Goal: Task Accomplishment & Management: Complete application form

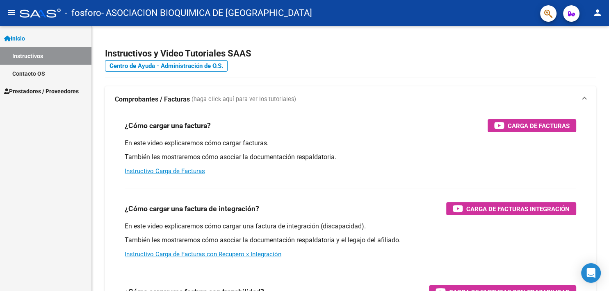
click at [37, 93] on span "Prestadores / Proveedores" at bounding box center [41, 91] width 75 height 9
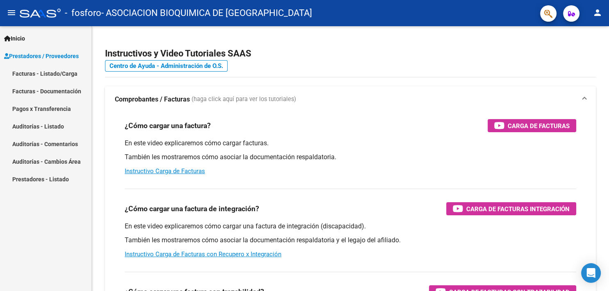
click at [34, 75] on link "Facturas - Listado/Carga" at bounding box center [45, 74] width 91 height 18
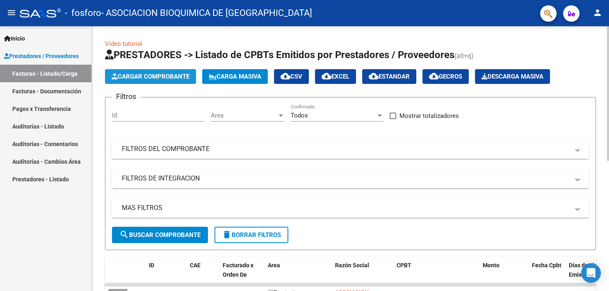
click at [156, 80] on span "Cargar Comprobante" at bounding box center [151, 76] width 78 height 7
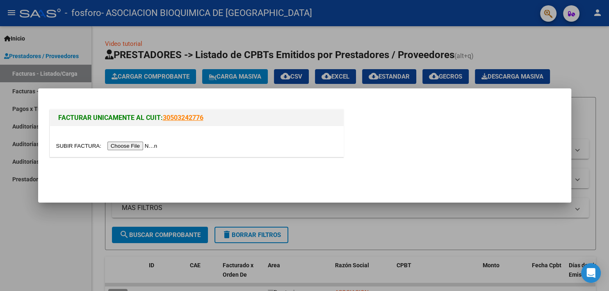
click at [67, 148] on input "file" at bounding box center [108, 146] width 104 height 9
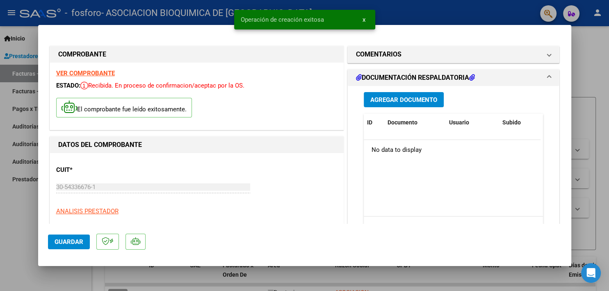
click at [561, 107] on mat-dialog-content "COMPROBANTE VER COMPROBANTE ESTADO: Recibida. En proceso de confirmacion/acepta…" at bounding box center [304, 129] width 533 height 189
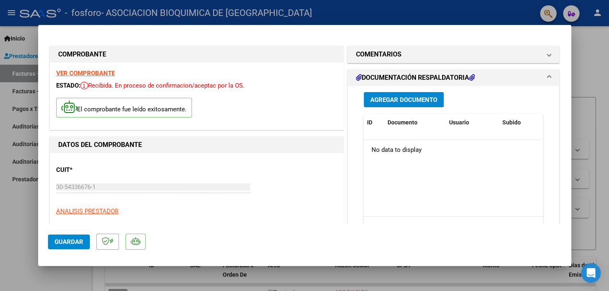
click at [404, 101] on span "Agregar Documento" at bounding box center [403, 99] width 67 height 7
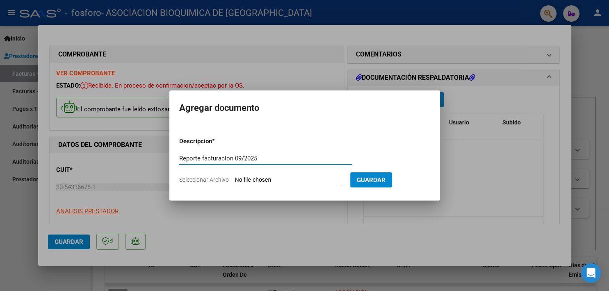
type input "Reporte facturacion 09/2025"
click at [254, 181] on input "Seleccionar Archivo" at bounding box center [289, 181] width 109 height 8
type input "C:\fakepath\RepFc 0004-00008481.pdf"
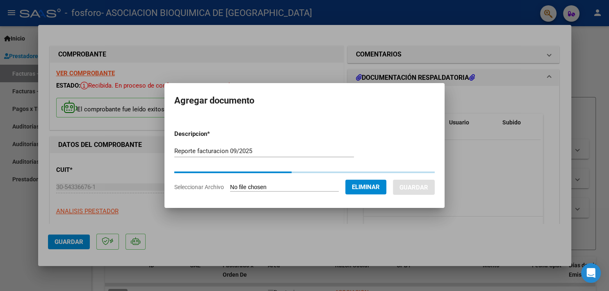
click at [362, 178] on form "Descripcion * Reporte facturacion 09/2025 Escriba aquí una descripcion Seleccio…" at bounding box center [304, 160] width 260 height 75
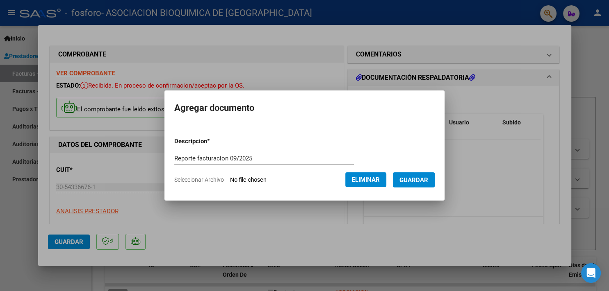
click at [428, 179] on button "Guardar" at bounding box center [414, 180] width 42 height 15
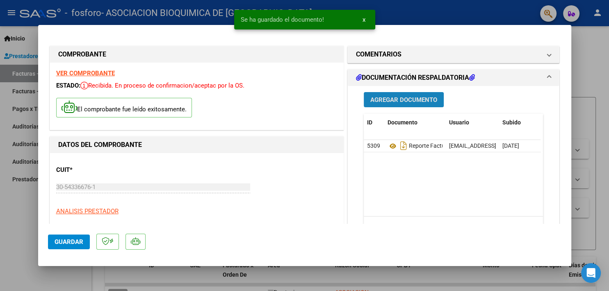
click at [403, 101] on span "Agregar Documento" at bounding box center [403, 99] width 67 height 7
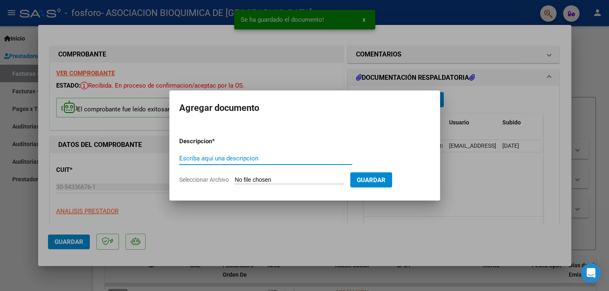
click at [261, 159] on input "Escriba aquí una descripcion" at bounding box center [265, 158] width 173 height 7
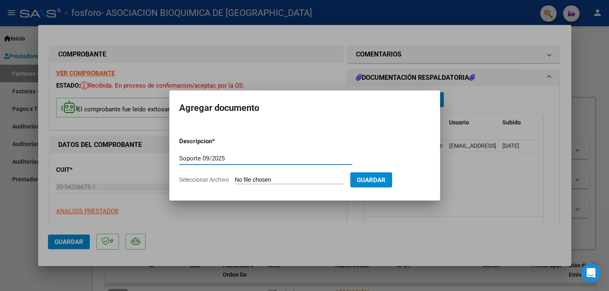
type input "Soporte 09/2025"
click at [245, 171] on div "Soporte 09/2025 Escriba aquí una descripcion" at bounding box center [265, 163] width 173 height 20
click at [245, 178] on input "Seleccionar Archivo" at bounding box center [289, 181] width 109 height 8
type input "C:\fakepath\Ordenes 10407_09_2025_01.xls"
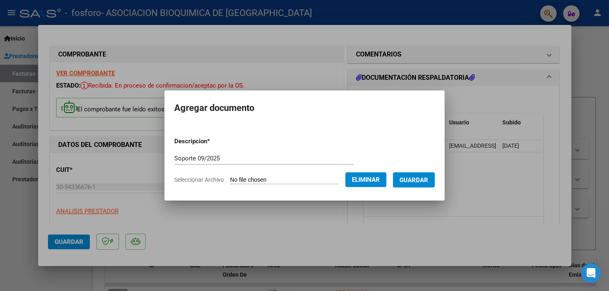
click at [414, 180] on span "Guardar" at bounding box center [413, 180] width 29 height 7
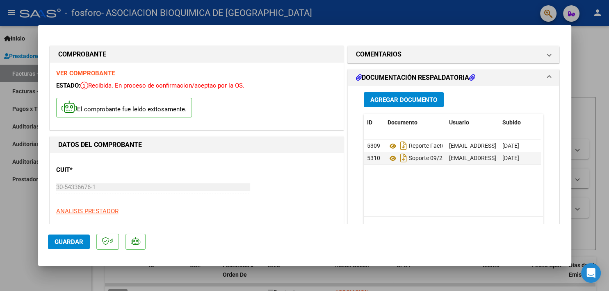
click at [542, 193] on div "Agregar Documento ID Documento Usuario Subido Acción 5309 Reporte Facturacion 0…" at bounding box center [454, 168] width 192 height 164
click at [377, 105] on button "Agregar Documento" at bounding box center [404, 99] width 80 height 15
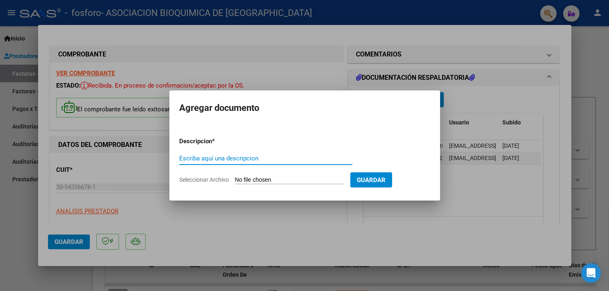
click at [259, 180] on input "Seleccionar Archivo" at bounding box center [289, 181] width 109 height 8
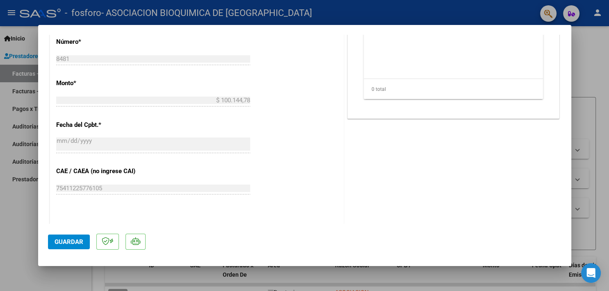
scroll to position [377, 0]
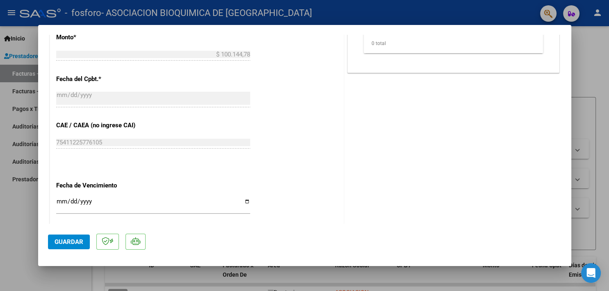
click at [244, 198] on input "Ingresar la fecha" at bounding box center [153, 204] width 194 height 13
type input "[DATE]"
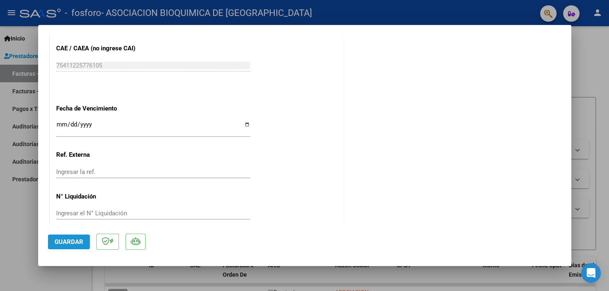
click at [71, 242] on span "Guardar" at bounding box center [69, 242] width 29 height 7
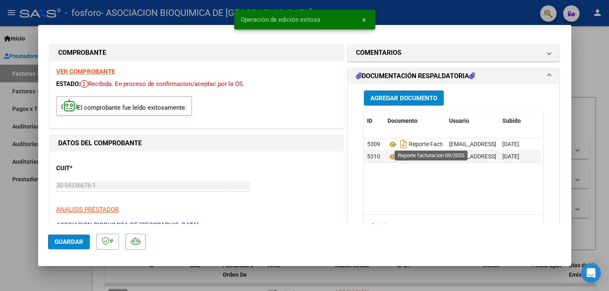
scroll to position [0, 0]
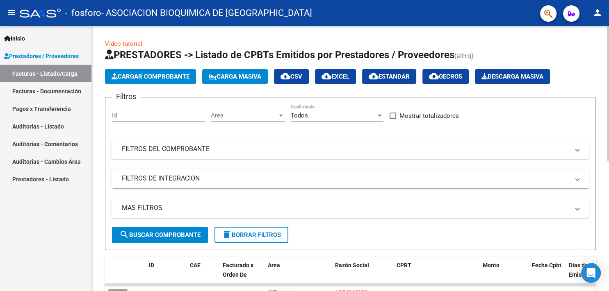
click at [175, 75] on span "Cargar Comprobante" at bounding box center [151, 76] width 78 height 7
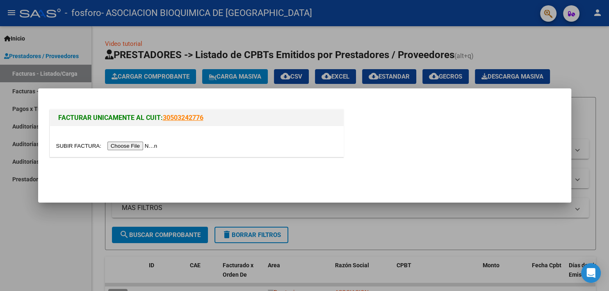
click at [60, 148] on input "file" at bounding box center [108, 146] width 104 height 9
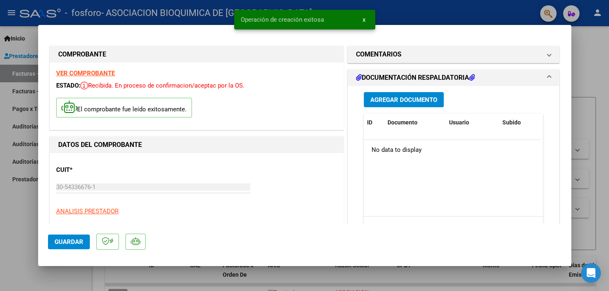
click at [423, 102] on span "Agregar Documento" at bounding box center [403, 99] width 67 height 7
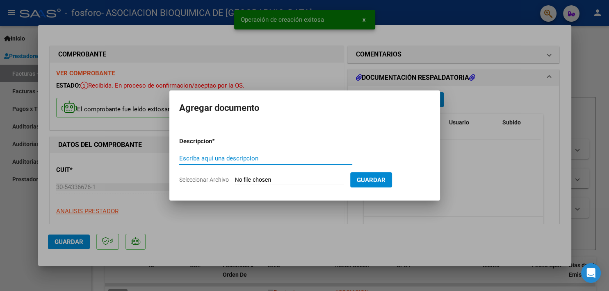
click at [213, 155] on input "Escriba aquí una descripcion" at bounding box center [265, 158] width 173 height 7
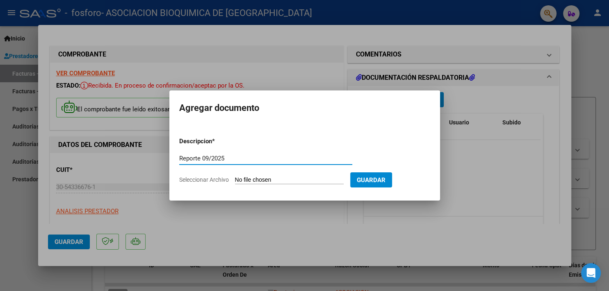
type input "Reporte 09/2025"
click at [244, 173] on form "Descripcion * Reporte 09/2025 Escriba aquí una descripcion Seleccionar Archivo …" at bounding box center [304, 161] width 251 height 60
click at [245, 178] on input "Seleccionar Archivo" at bounding box center [289, 181] width 109 height 8
type input "C:\fakepath\RepFc 0004-00008480.pdf"
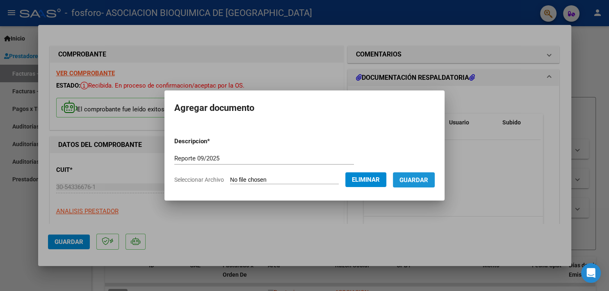
click at [415, 178] on span "Guardar" at bounding box center [413, 180] width 29 height 7
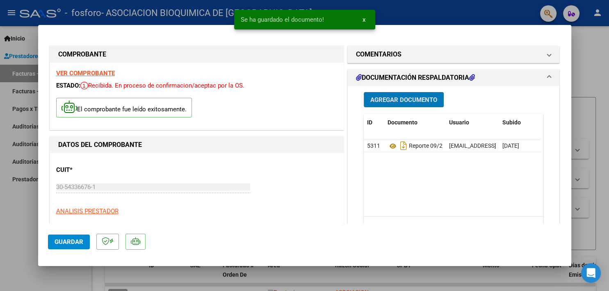
click at [422, 104] on button "Agregar Documento" at bounding box center [404, 99] width 80 height 15
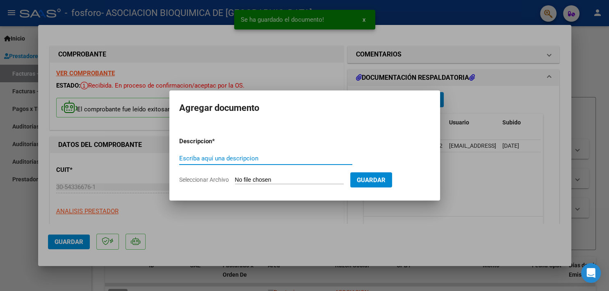
click at [242, 181] on input "Seleccionar Archivo" at bounding box center [289, 181] width 109 height 8
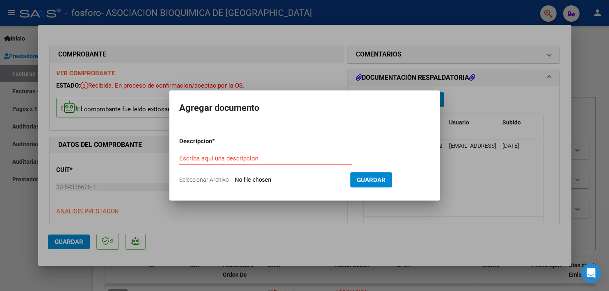
type input "C:\fakepath\Ordenes 10409_09_2025_01.xls"
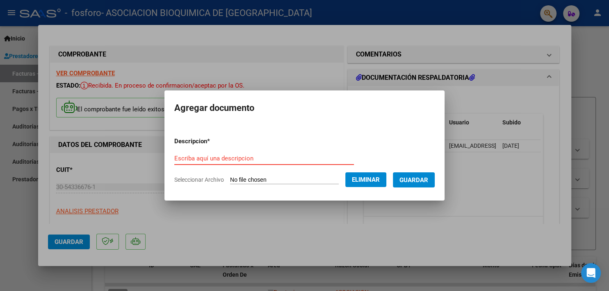
click at [249, 159] on input "Escriba aquí una descripcion" at bounding box center [264, 158] width 180 height 7
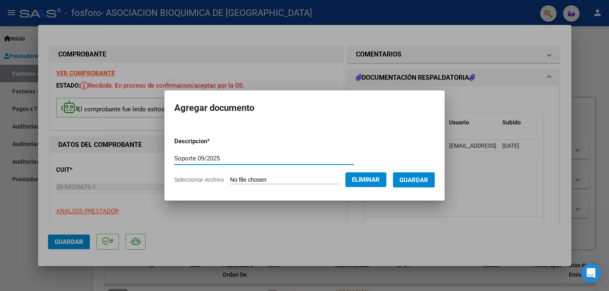
type input "Soporte 09/2025"
click at [416, 178] on span "Guardar" at bounding box center [413, 180] width 29 height 7
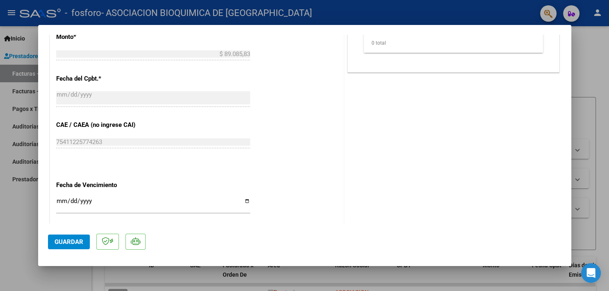
scroll to position [454, 0]
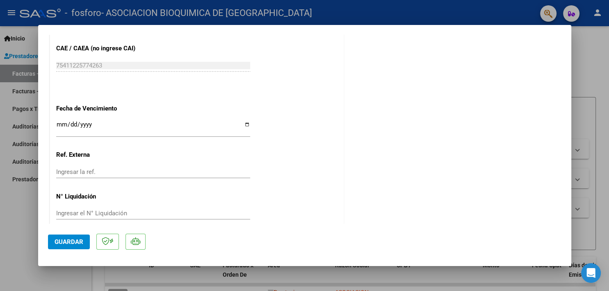
click at [245, 121] on input "Ingresar la fecha" at bounding box center [153, 127] width 194 height 13
type input "[DATE]"
click at [76, 245] on span "Guardar" at bounding box center [69, 242] width 29 height 7
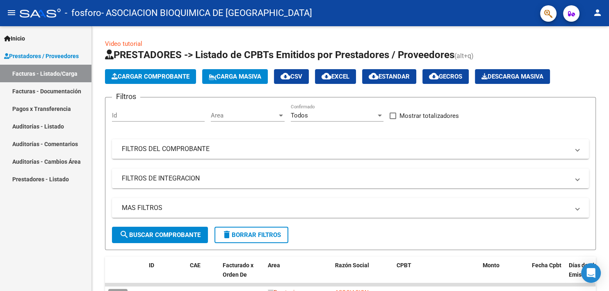
click at [593, 19] on button "person" at bounding box center [597, 13] width 16 height 16
click at [590, 56] on button "exit_to_app Salir" at bounding box center [581, 54] width 50 height 20
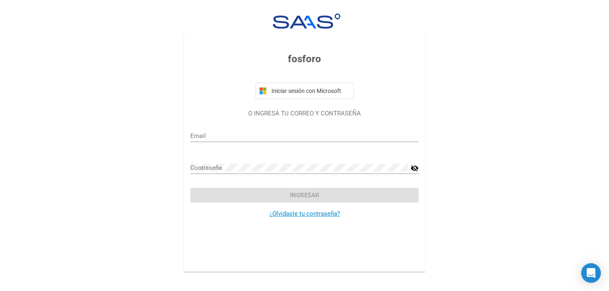
type input "[EMAIL_ADDRESS][DOMAIN_NAME]"
